Goal: Task Accomplishment & Management: Use online tool/utility

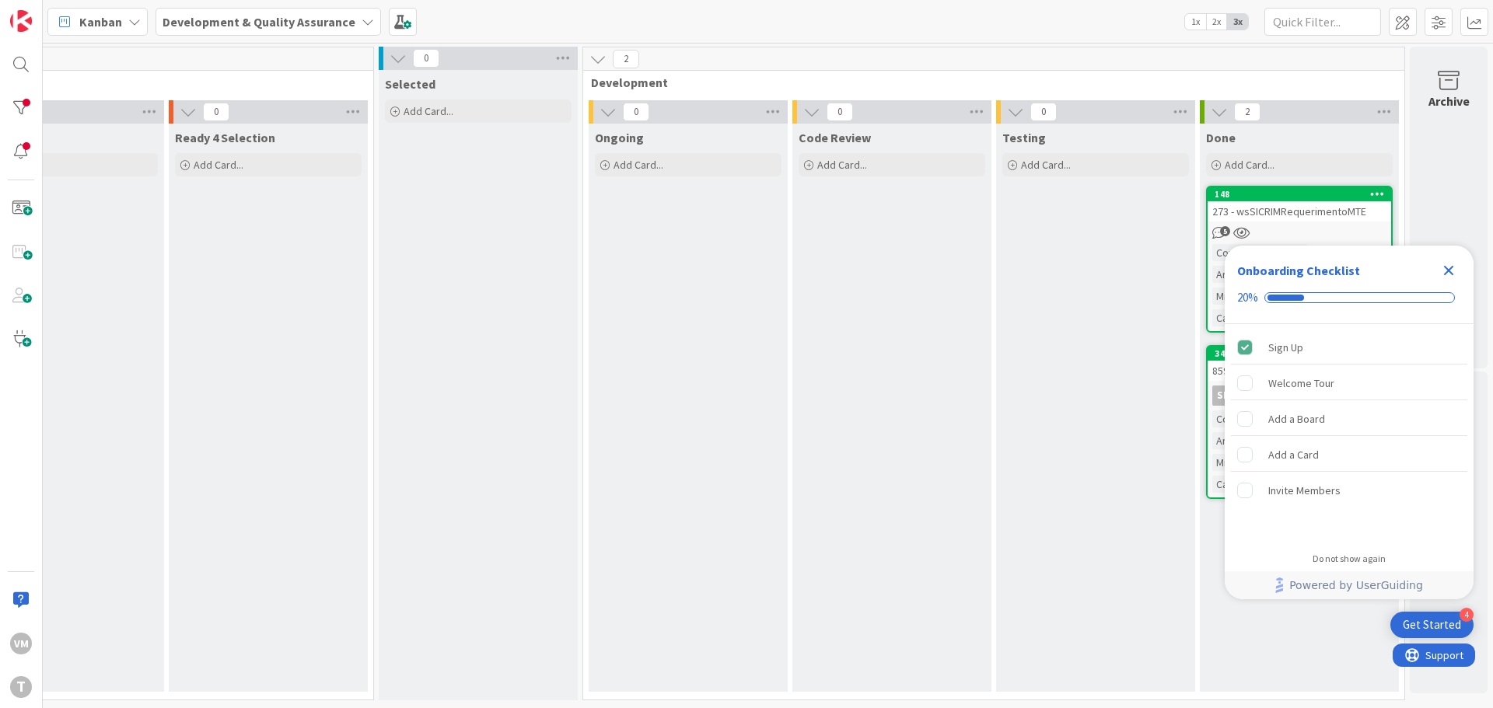
click at [1258, 208] on div "273 - wsSICRIMRequerimentoMTE" at bounding box center [1298, 211] width 183 height 20
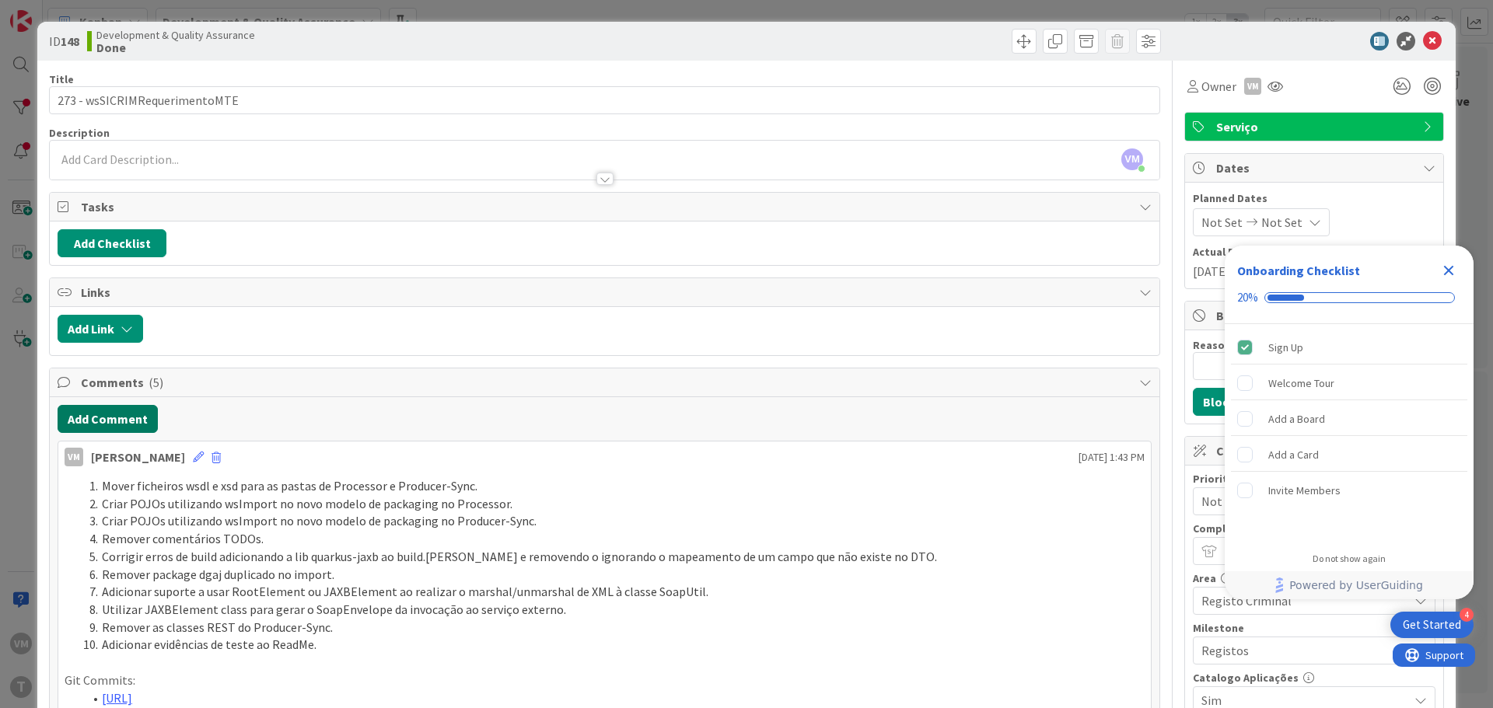
click at [104, 431] on button "Add Comment" at bounding box center [108, 419] width 100 height 28
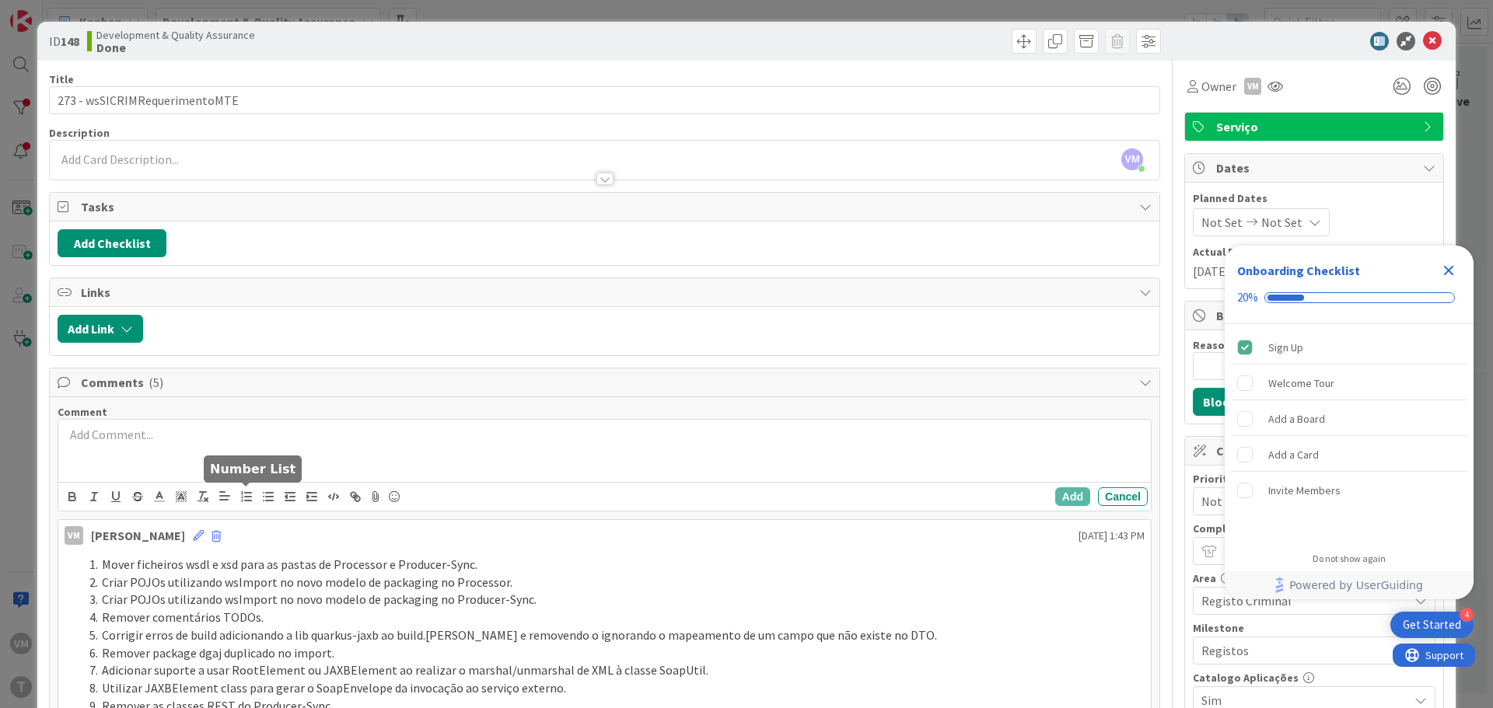
click at [256, 495] on button "button" at bounding box center [247, 496] width 22 height 19
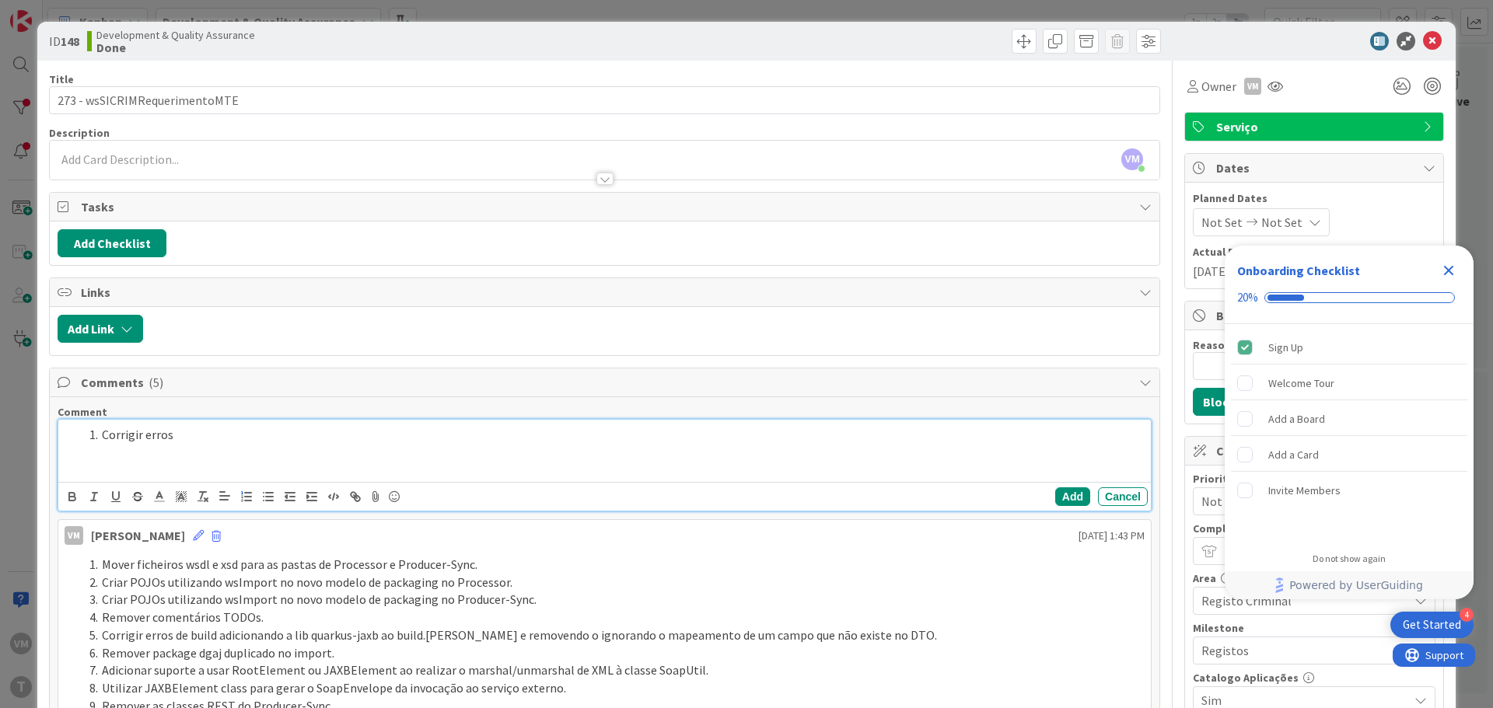
click at [123, 438] on li "Corrigir erros" at bounding box center [613, 435] width 1061 height 18
click at [213, 438] on li "Corrigir erros" at bounding box center [613, 435] width 1061 height 18
click at [110, 435] on li "corrigir nomes dos metodos para a operação correta." at bounding box center [613, 435] width 1061 height 18
click at [229, 431] on li "Corrigir nomes dos metodos para a operação correta." at bounding box center [613, 435] width 1061 height 18
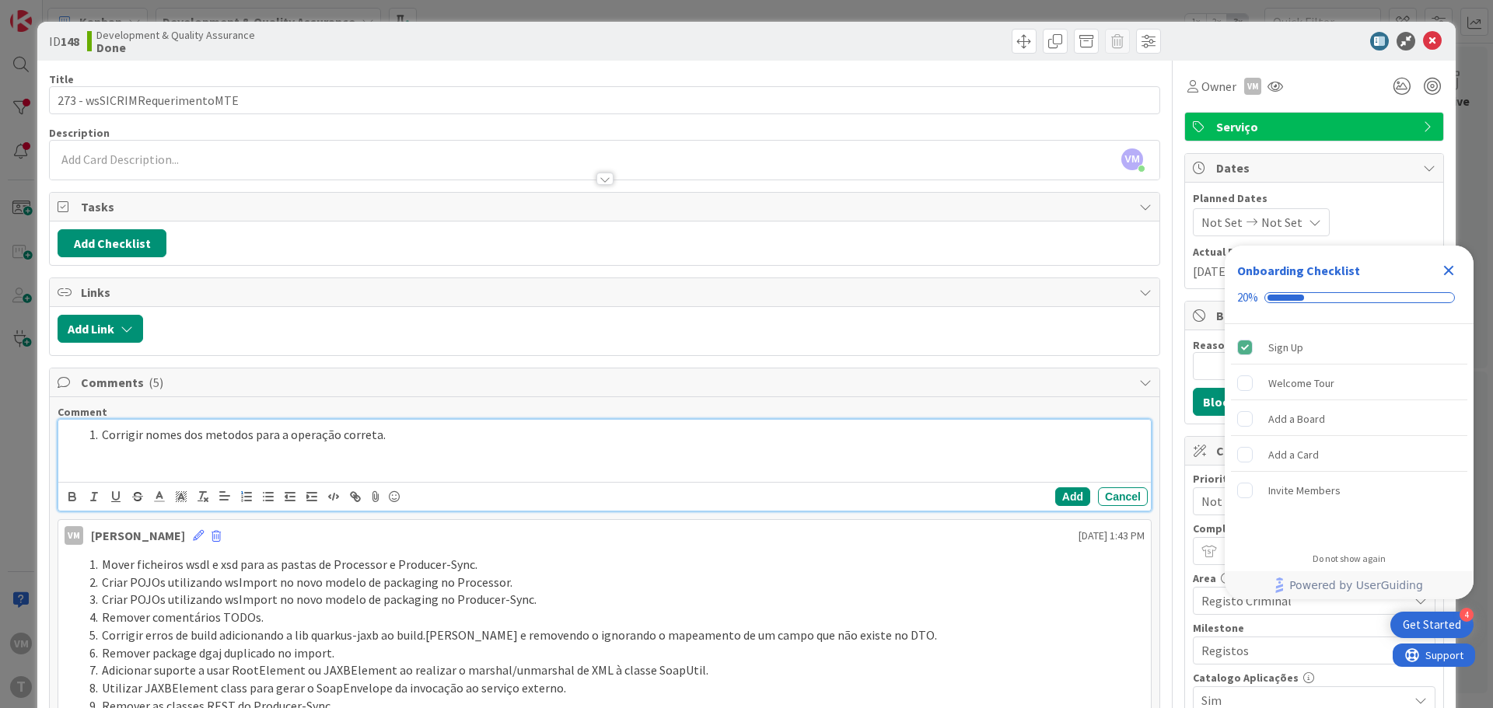
click at [0, 0] on lt-span "métodos" at bounding box center [0, 0] width 0 height 0
click at [431, 430] on li "Corrigir nomes dos métodos para a operação correta." at bounding box center [613, 435] width 1061 height 18
click at [264, 456] on li "Corrigir erros do SonarQube." at bounding box center [613, 453] width 1061 height 18
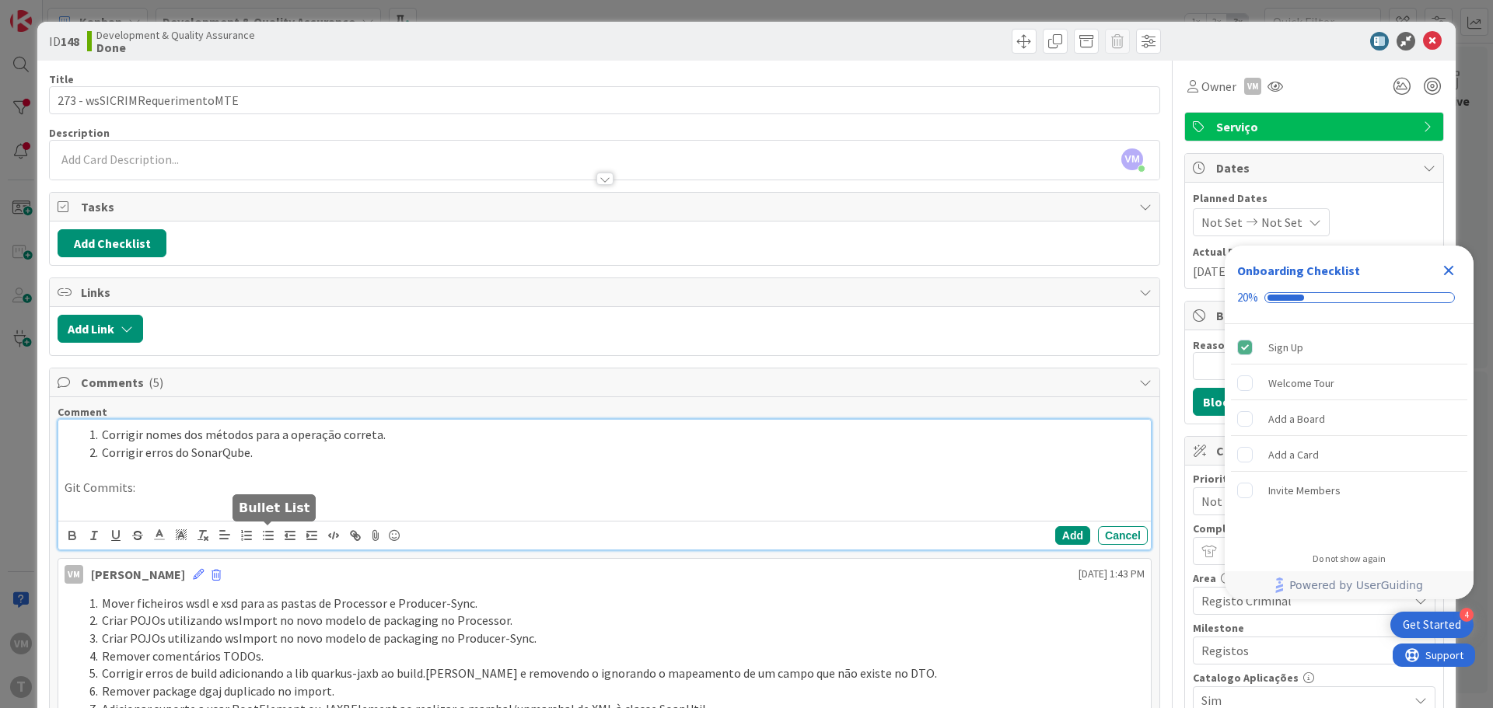
click at [266, 540] on line "button" at bounding box center [269, 540] width 7 height 0
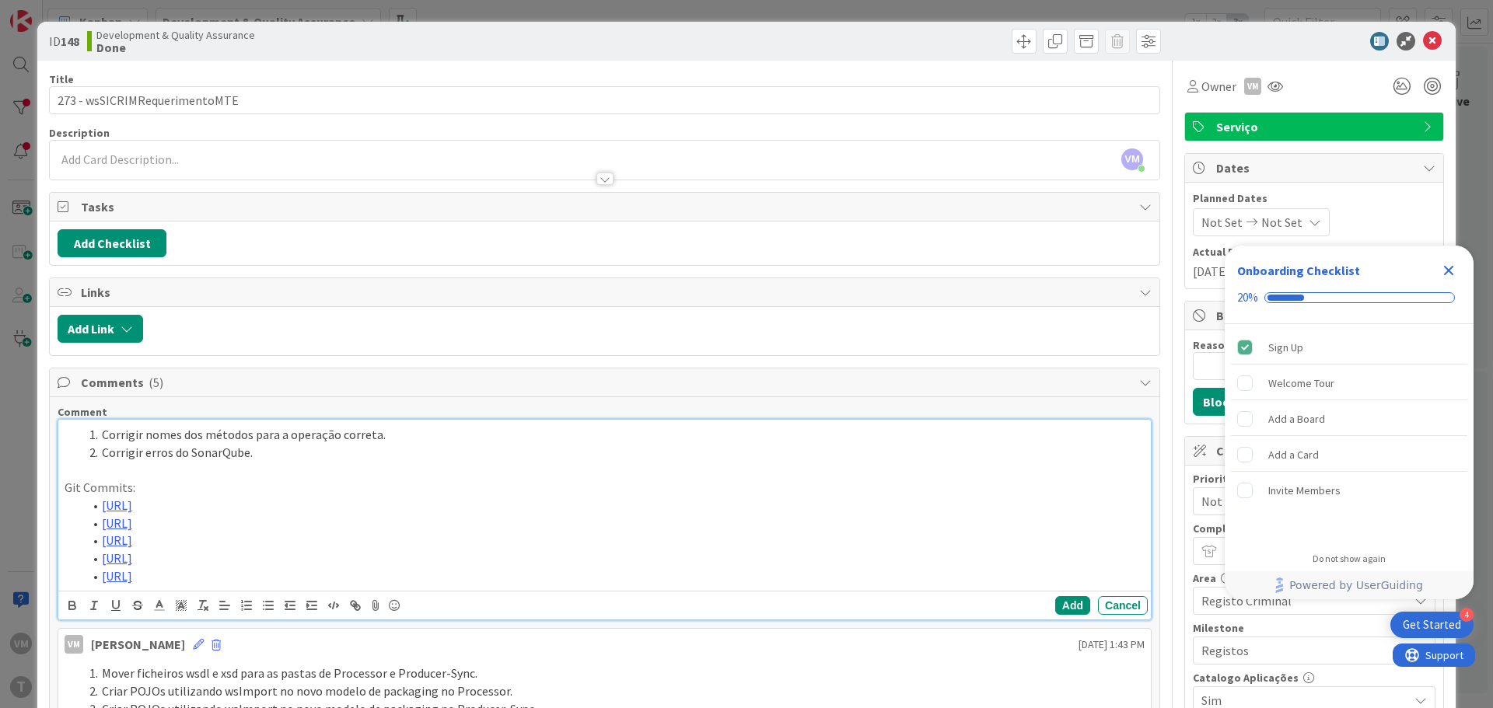
click at [269, 454] on li "Corrigir erros do SonarQube." at bounding box center [613, 453] width 1061 height 18
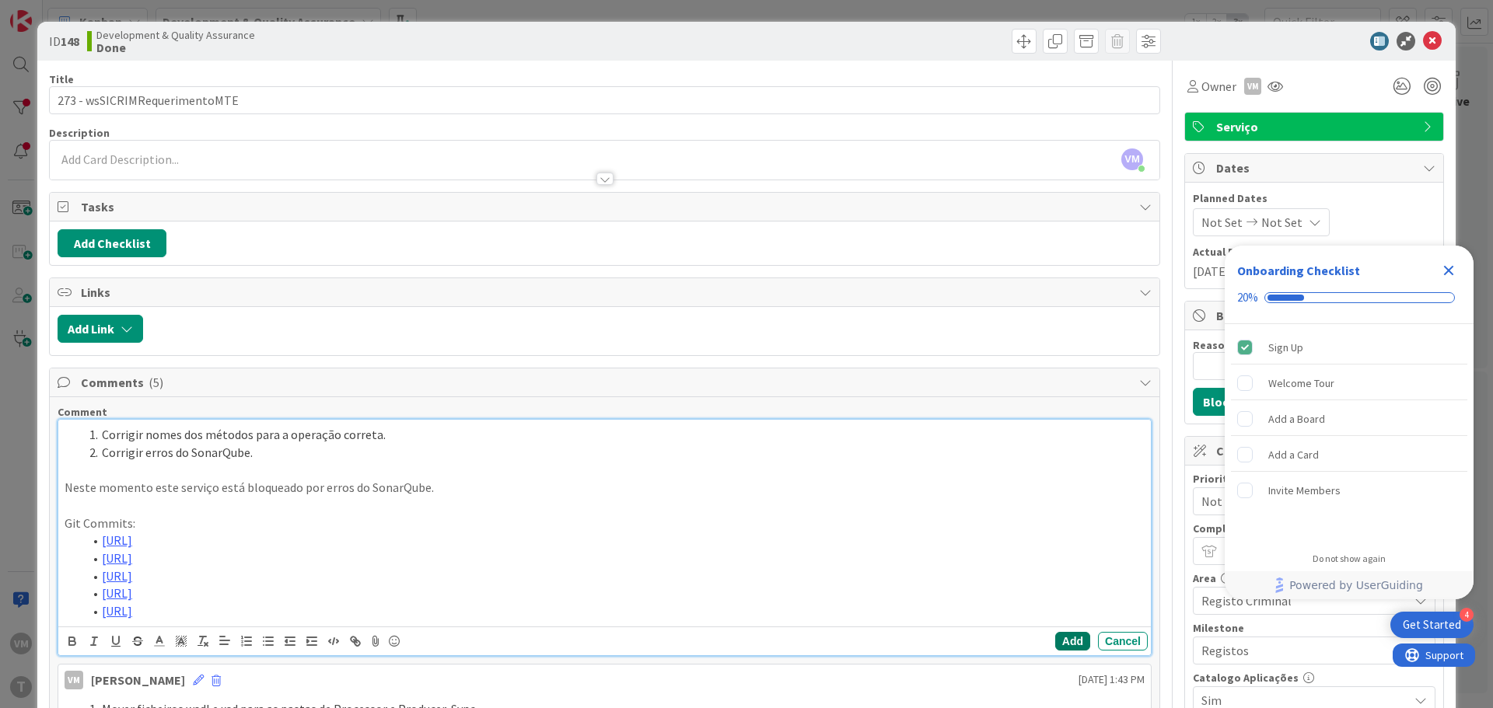
click at [1065, 634] on button "Add" at bounding box center [1072, 641] width 35 height 19
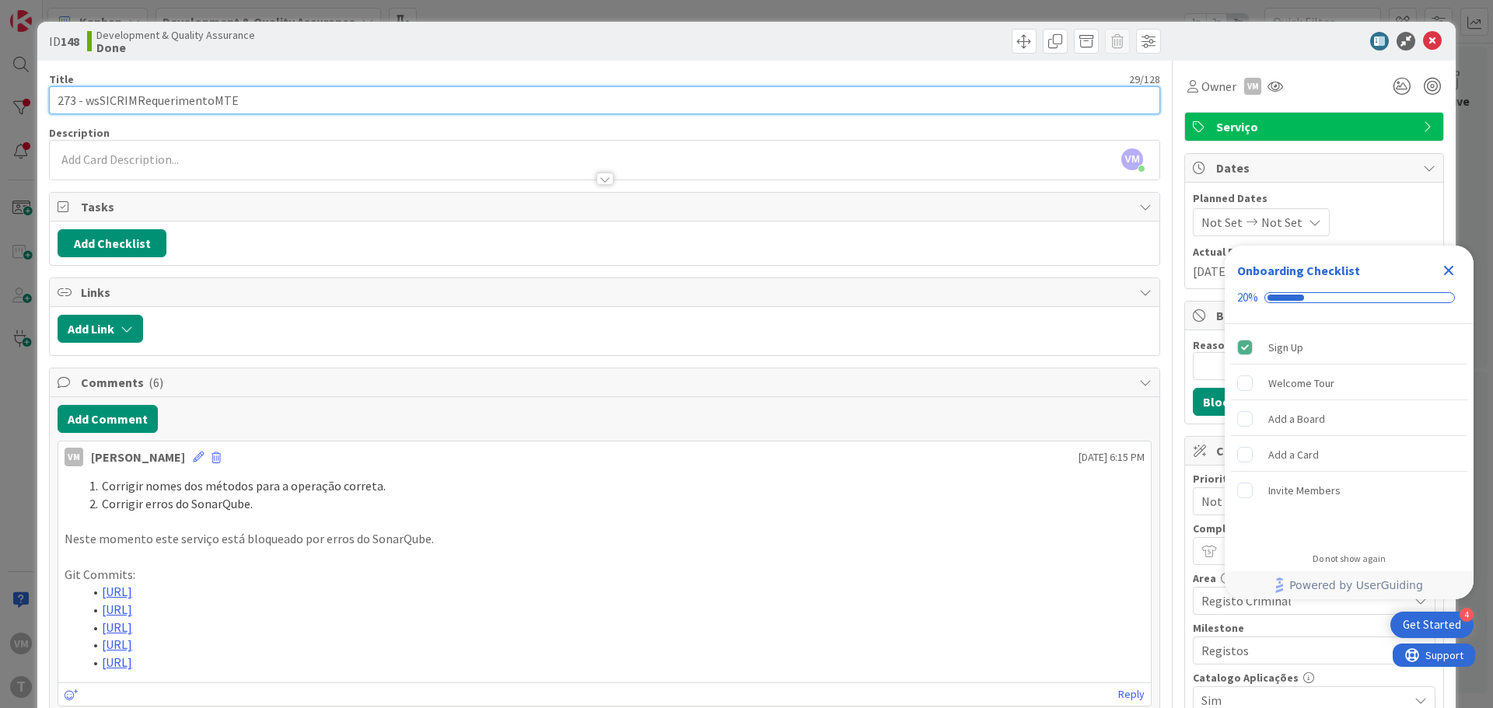
click at [71, 104] on input "273 - wsSICRIMRequerimentoMTE" at bounding box center [604, 100] width 1111 height 28
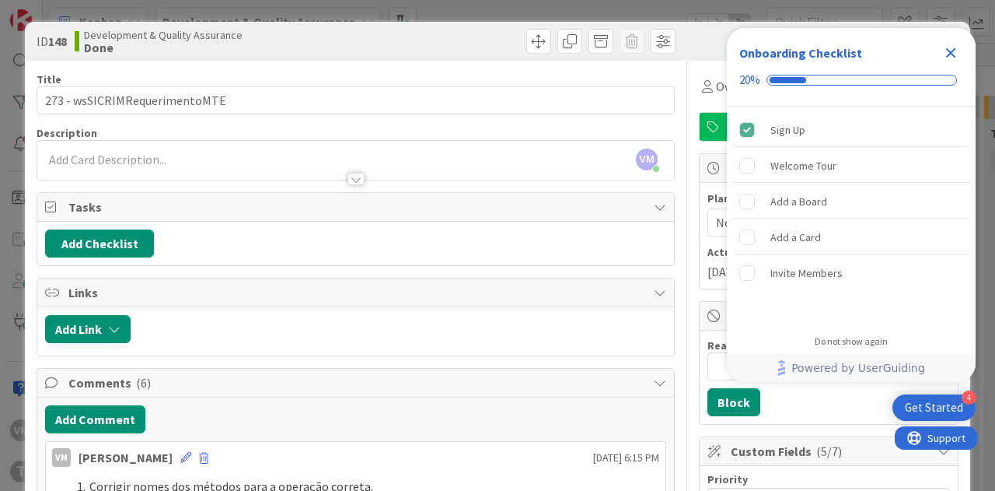
click at [958, 51] on icon "Close Checklist" at bounding box center [950, 53] width 19 height 19
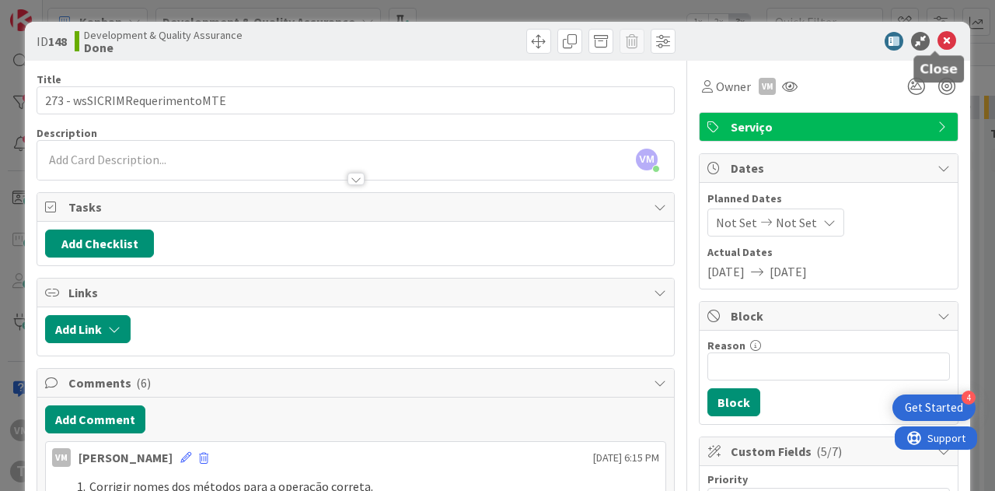
click at [941, 49] on icon at bounding box center [947, 41] width 19 height 19
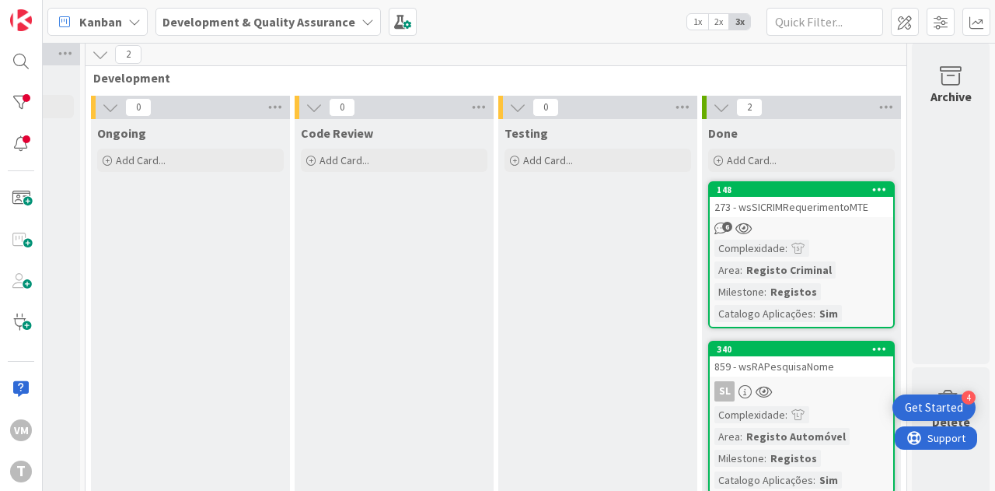
click at [798, 372] on div "859 - wsRAPesquisaNome" at bounding box center [801, 366] width 183 height 20
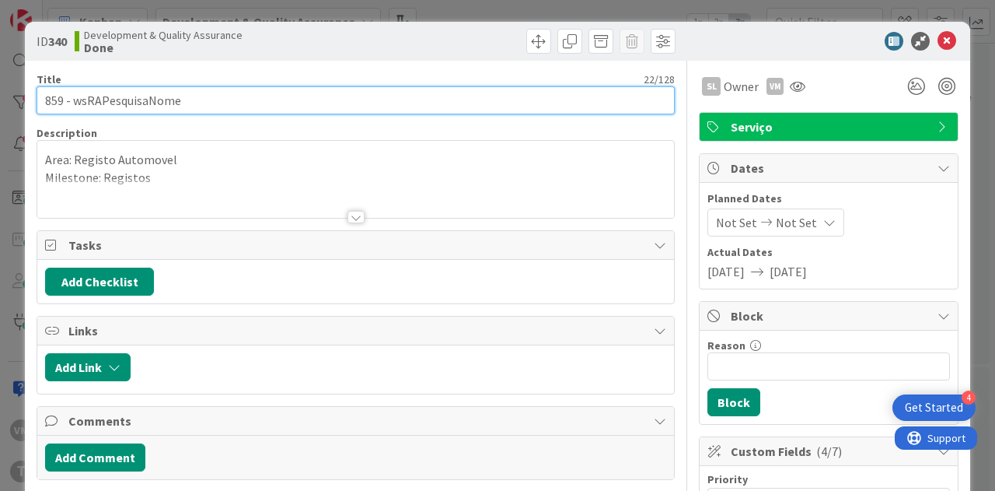
click at [89, 101] on input "859 - wsRAPesquisaNome" at bounding box center [356, 100] width 638 height 28
click at [55, 105] on input "859 - wsRAPesquisaNome" at bounding box center [356, 100] width 638 height 28
